Goal: Communication & Community: Answer question/provide support

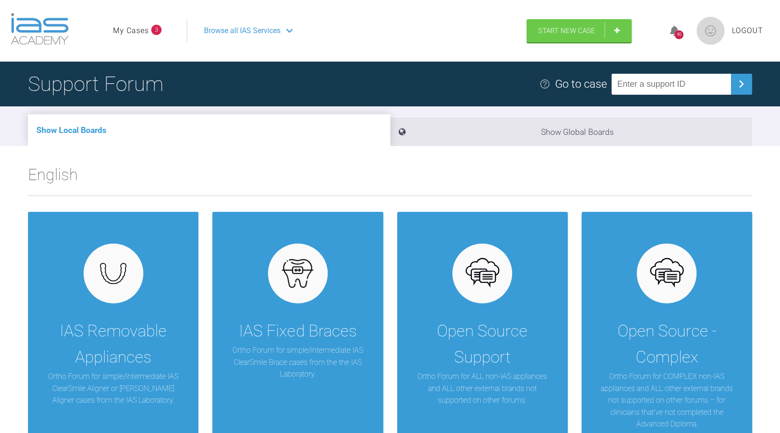
click at [143, 29] on link "My Cases" at bounding box center [131, 31] width 36 height 12
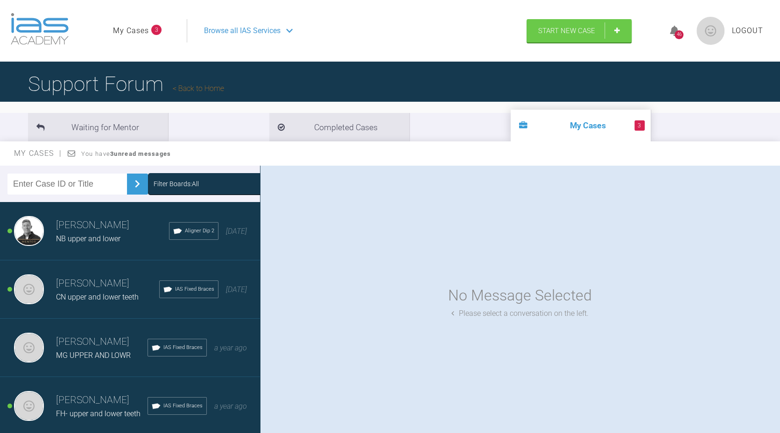
click at [121, 226] on h3 "[PERSON_NAME]" at bounding box center [112, 226] width 113 height 16
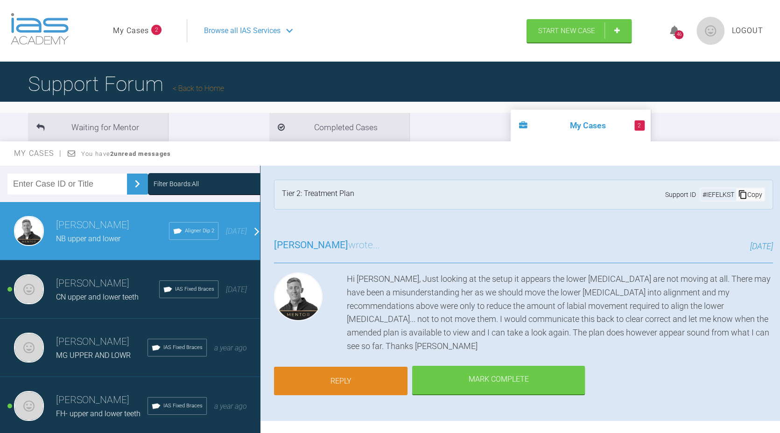
click at [349, 367] on link "Reply" at bounding box center [341, 381] width 134 height 29
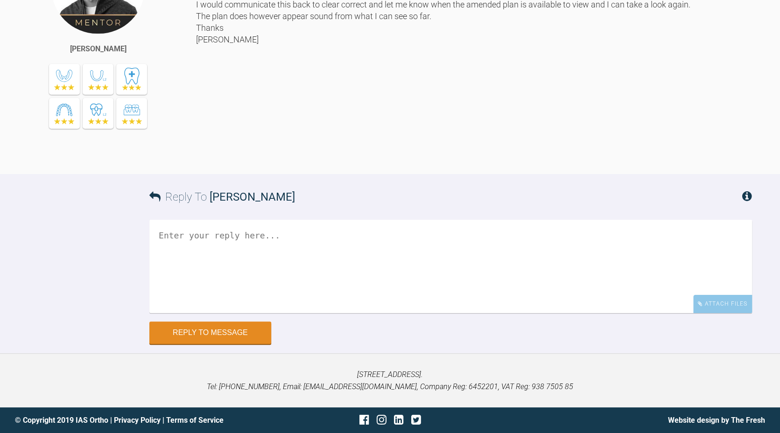
scroll to position [1874, 0]
click at [331, 254] on textarea at bounding box center [450, 266] width 603 height 93
click at [335, 247] on textarea "hello [PERSON_NAME] submitted the changes and waiting fo the ne" at bounding box center [450, 266] width 603 height 93
drag, startPoint x: 375, startPoint y: 249, endPoint x: 369, endPoint y: 269, distance: 20.4
click at [369, 269] on textarea "hello [PERSON_NAME] submitted the changes and waiting for the ne" at bounding box center [450, 266] width 603 height 93
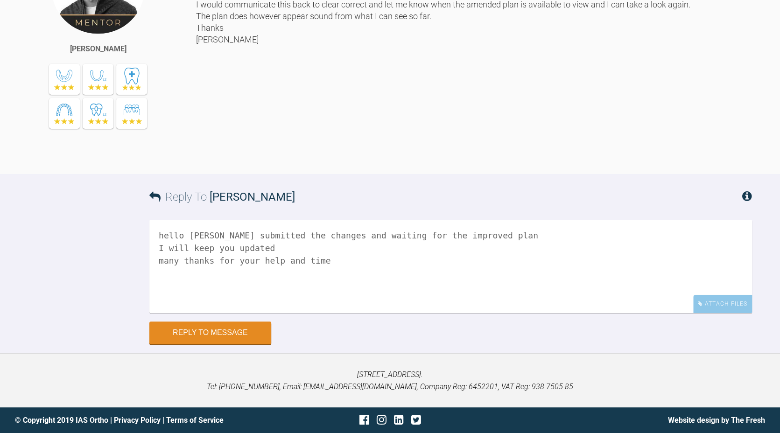
click at [171, 251] on textarea "hello [PERSON_NAME] submitted the changes and waiting for the improved plan I w…" at bounding box center [450, 266] width 603 height 93
click at [167, 246] on textarea "hello [PERSON_NAME] submitted the changes and waiting for the improved plan I w…" at bounding box center [450, 266] width 603 height 93
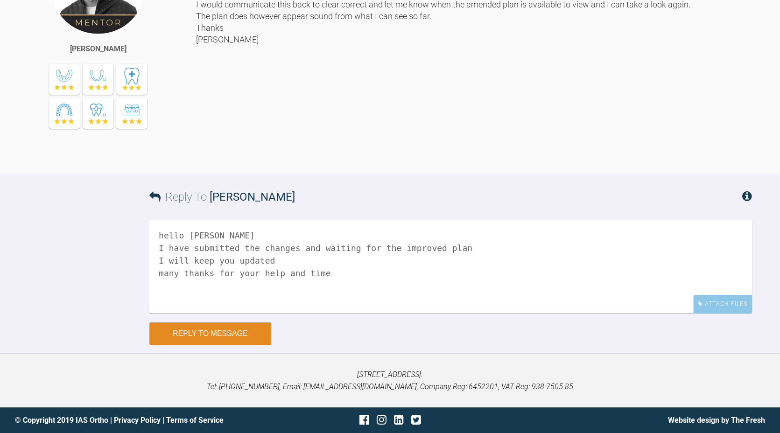
type textarea "hello [PERSON_NAME] I have submitted the changes and waiting for the improved p…"
click at [210, 338] on button "Reply to Message" at bounding box center [210, 334] width 122 height 22
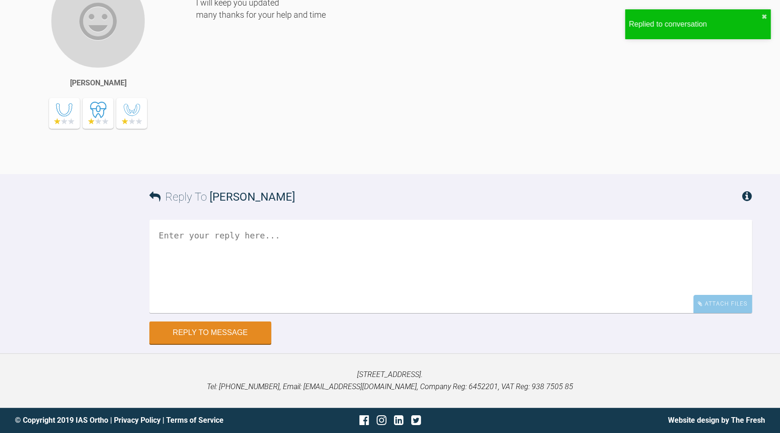
scroll to position [2163, 0]
